Goal: Information Seeking & Learning: Find specific fact

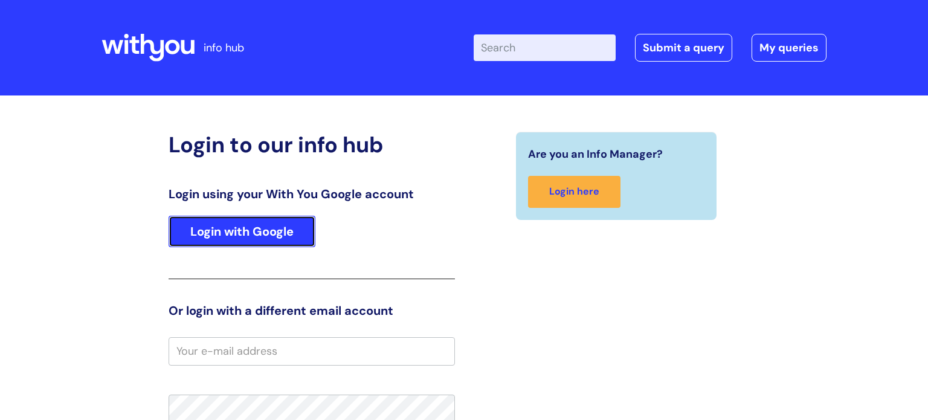
click at [260, 229] on link "Login with Google" at bounding box center [241, 231] width 147 height 31
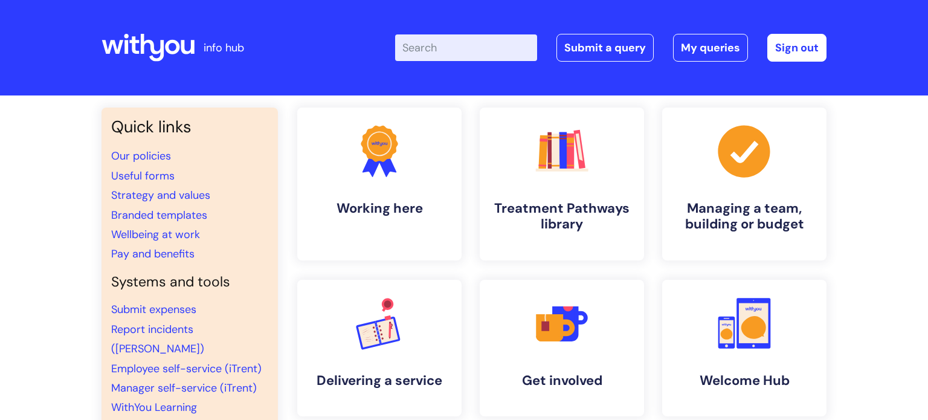
click at [454, 39] on input "Enter your search term here..." at bounding box center [466, 47] width 142 height 27
type input "safegaurding"
click button "Search" at bounding box center [0, 0] width 0 height 0
